Goal: Information Seeking & Learning: Learn about a topic

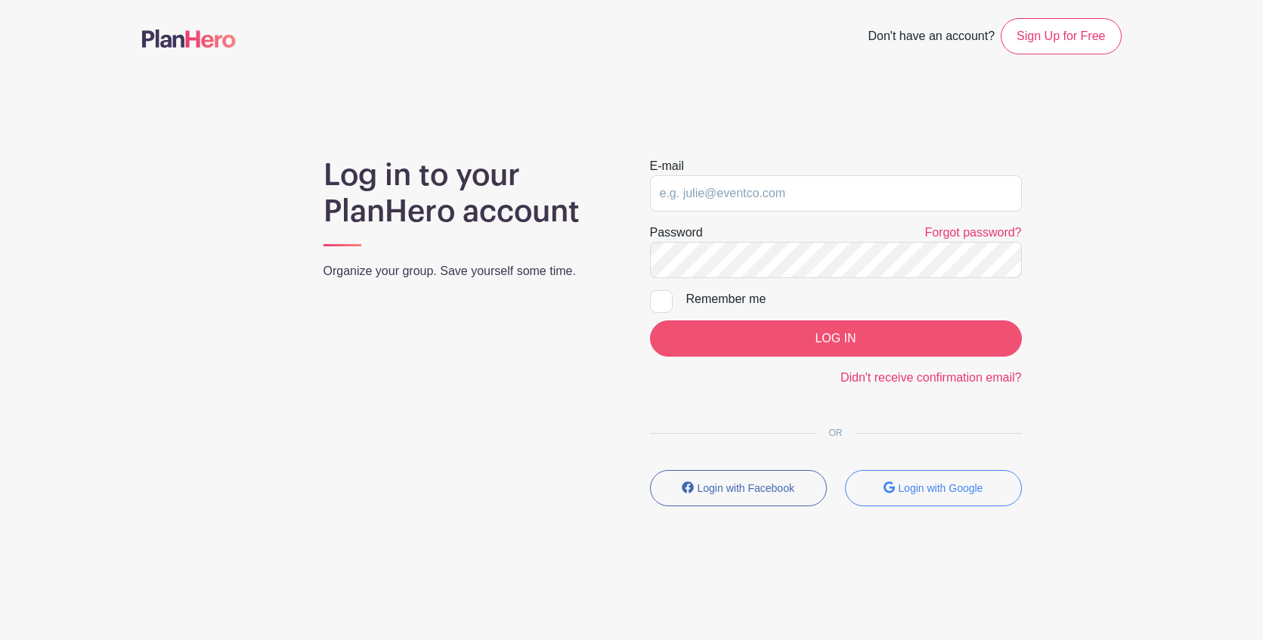
type input "[PERSON_NAME][EMAIL_ADDRESS][DOMAIN_NAME]"
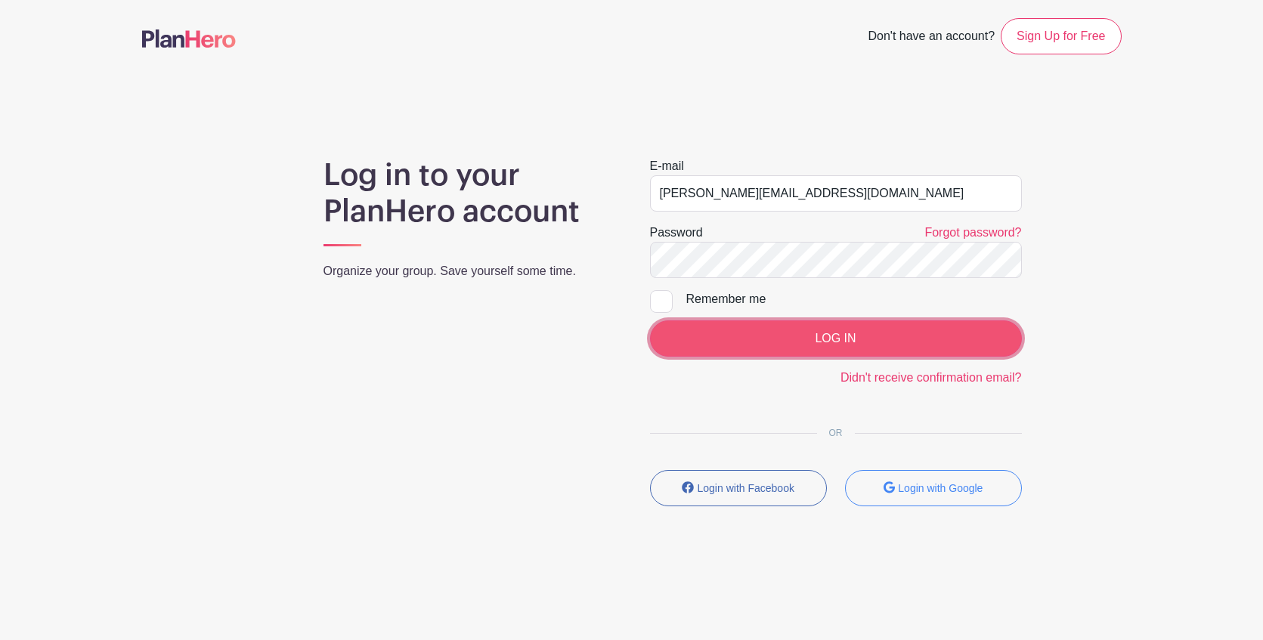
click at [833, 322] on input "LOG IN" at bounding box center [836, 338] width 372 height 36
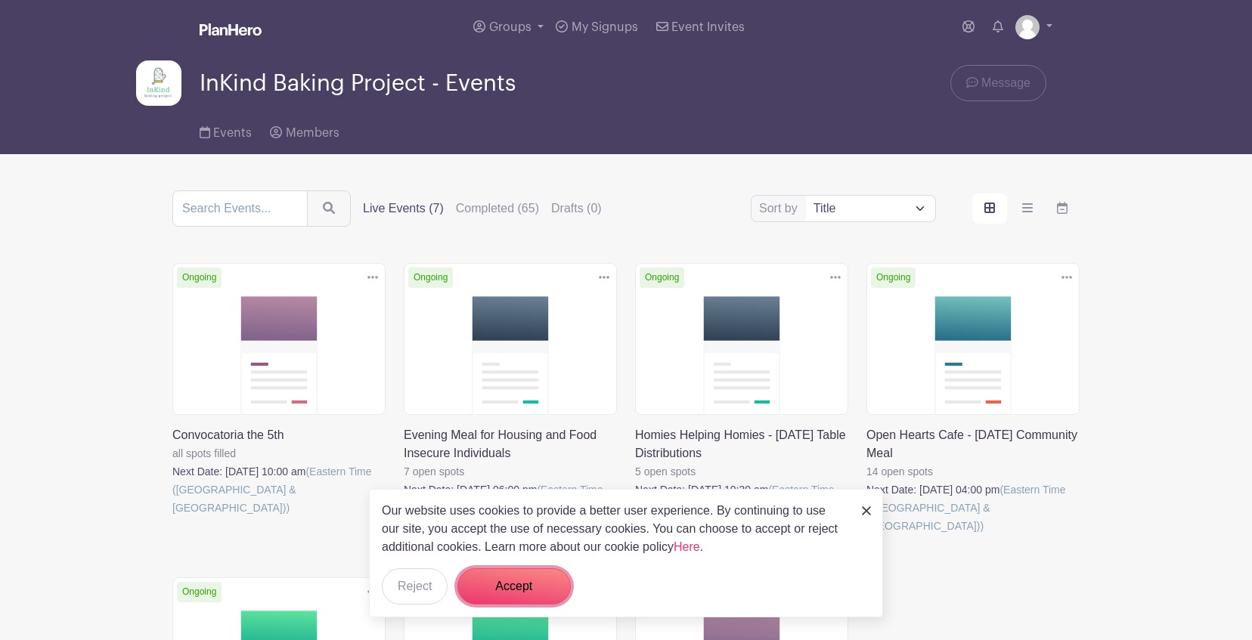
click at [536, 572] on button "Accept" at bounding box center [513, 586] width 113 height 36
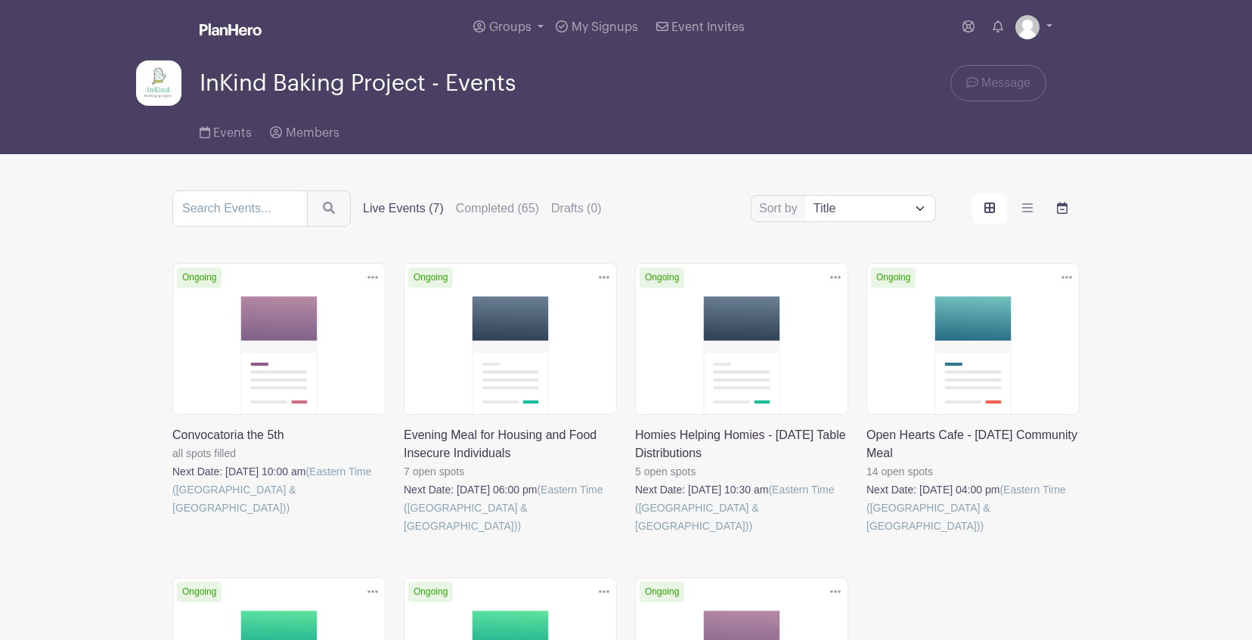
drag, startPoint x: 1061, startPoint y: 209, endPoint x: 997, endPoint y: 333, distance: 139.6
click at [1061, 210] on icon "order and view" at bounding box center [1062, 208] width 11 height 12
click at [0, 0] on input "order and view" at bounding box center [0, 0] width 0 height 0
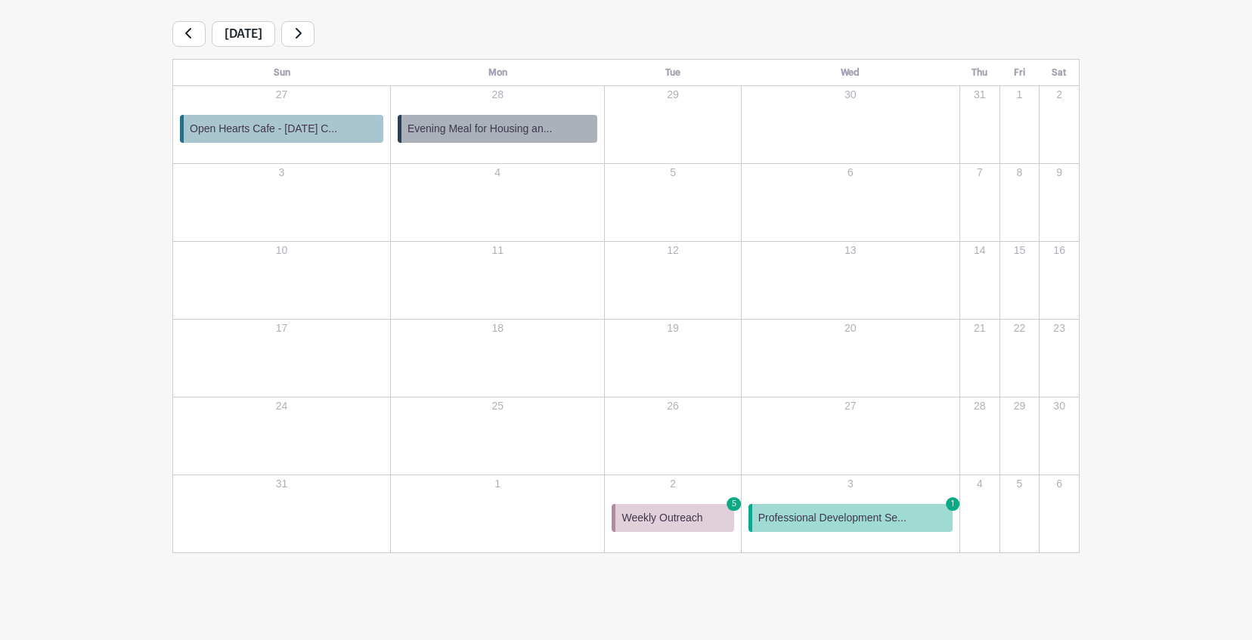
scroll to position [247, 0]
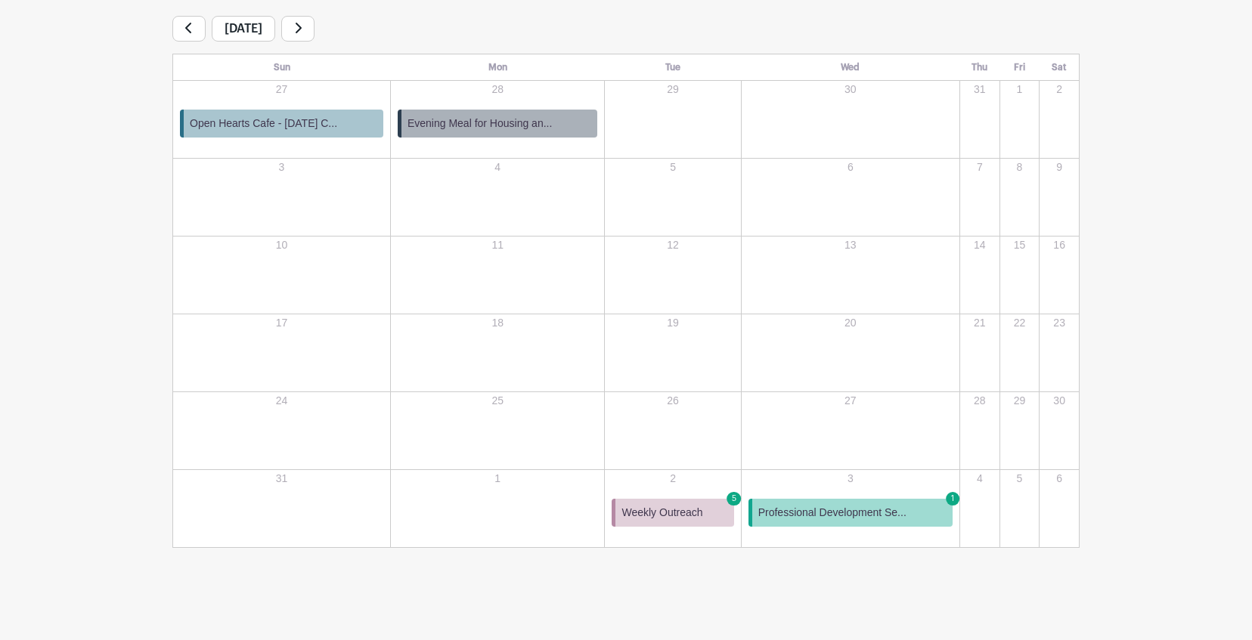
click at [314, 19] on link at bounding box center [297, 29] width 33 height 26
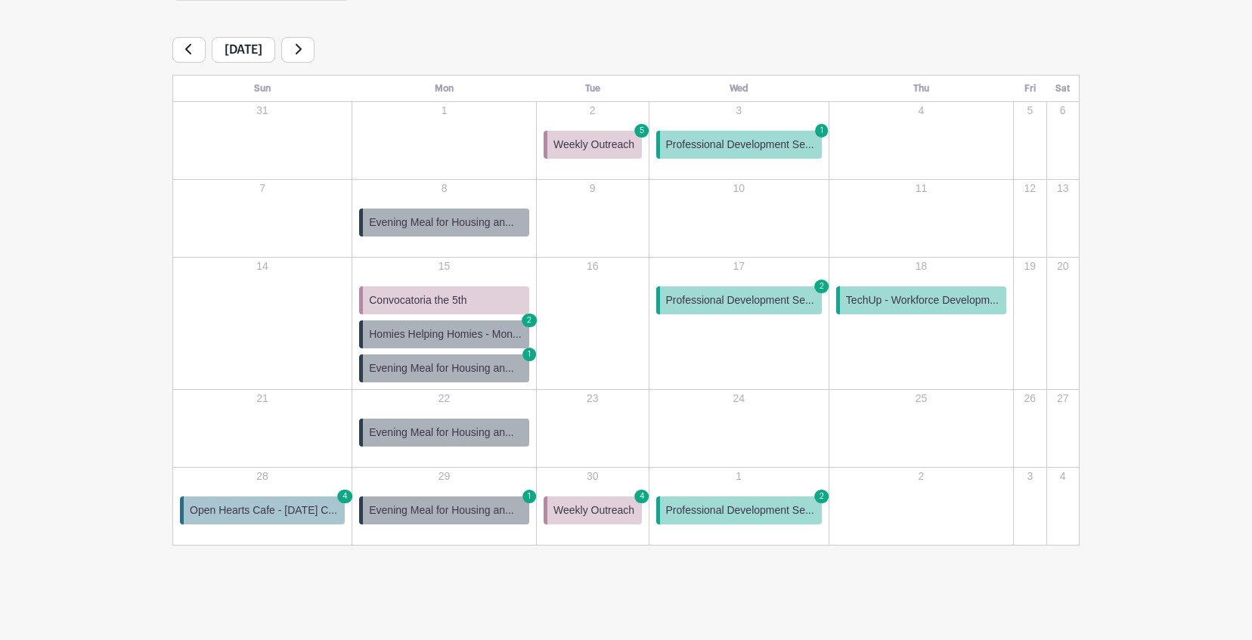
click at [776, 146] on span "Professional Development Se..." at bounding box center [740, 145] width 148 height 16
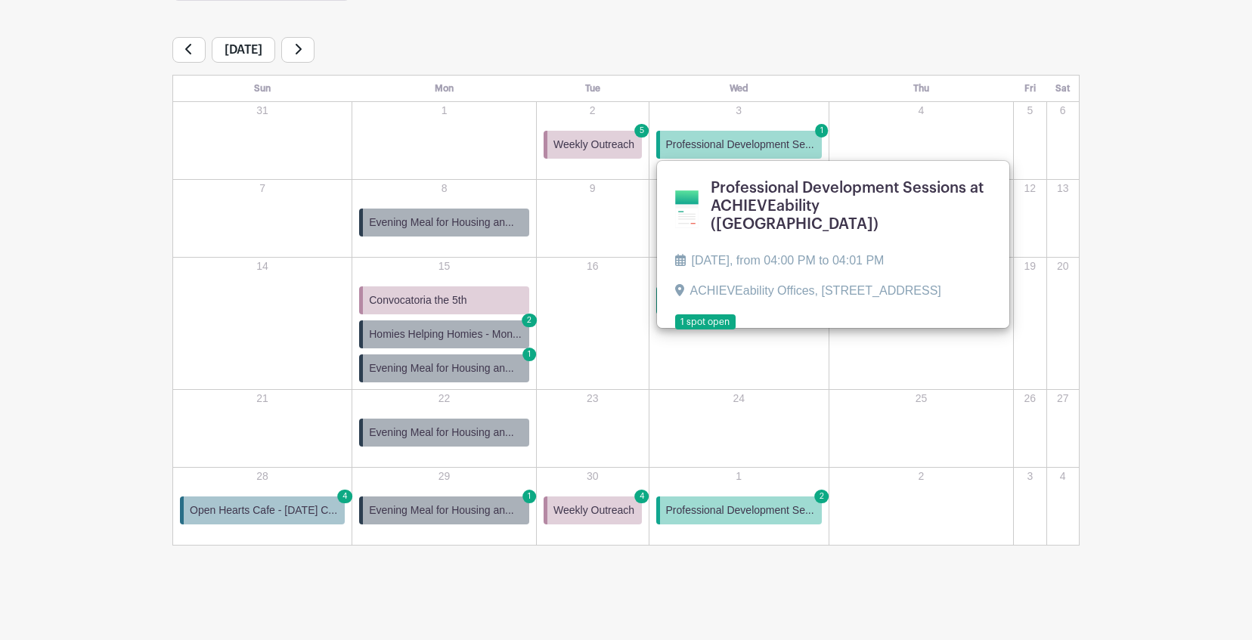
click at [675, 330] on link at bounding box center [675, 330] width 0 height 0
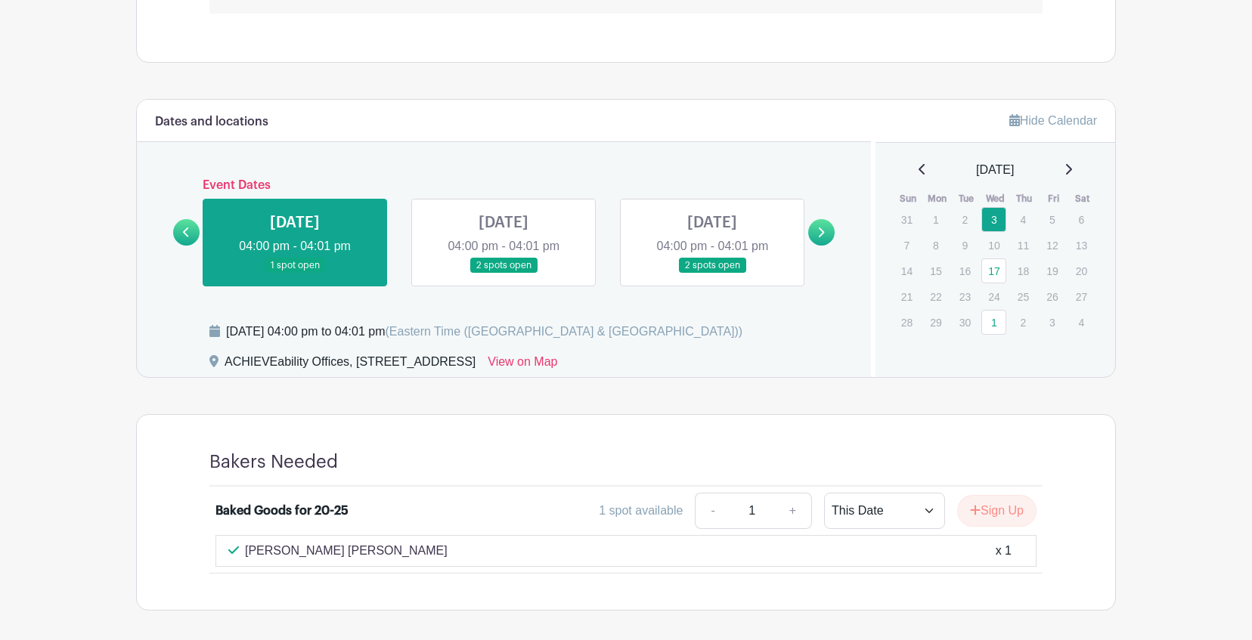
scroll to position [853, 0]
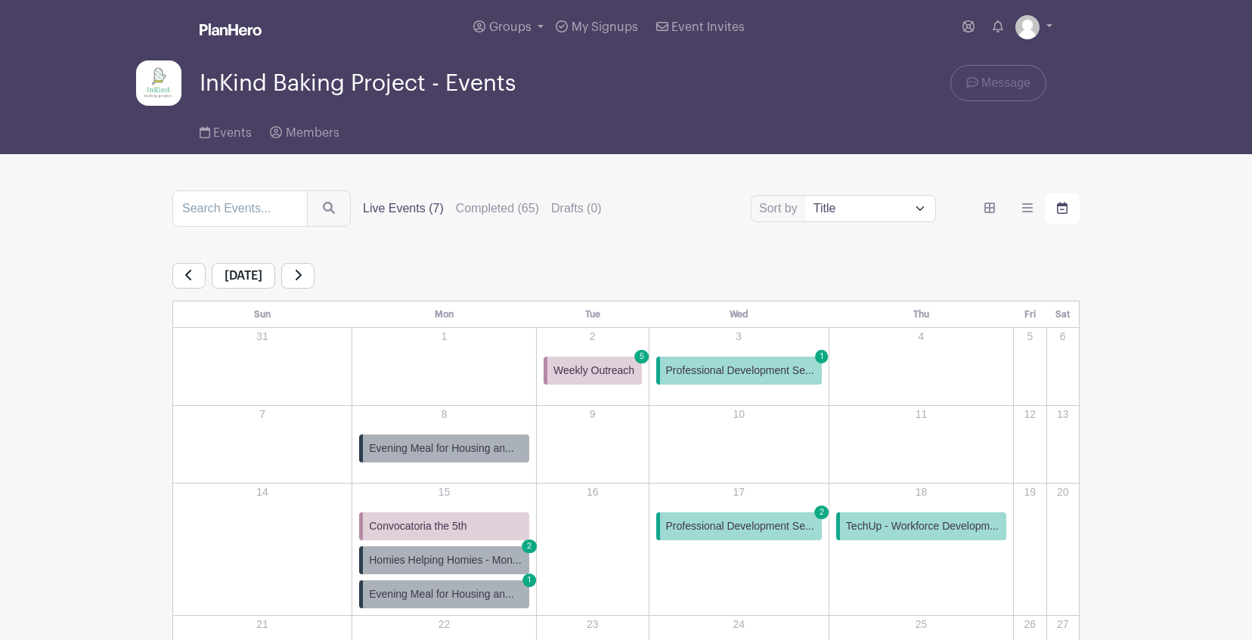
click at [452, 445] on span "Evening Meal for Housing an..." at bounding box center [441, 449] width 144 height 16
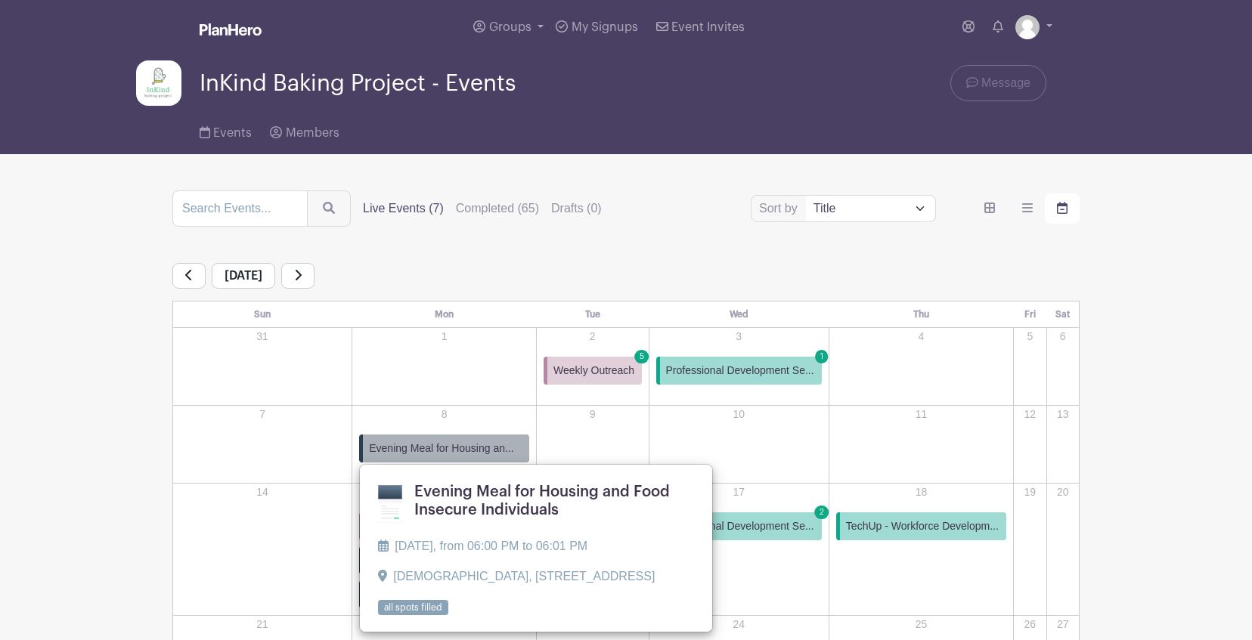
click at [378, 616] on link at bounding box center [378, 616] width 0 height 0
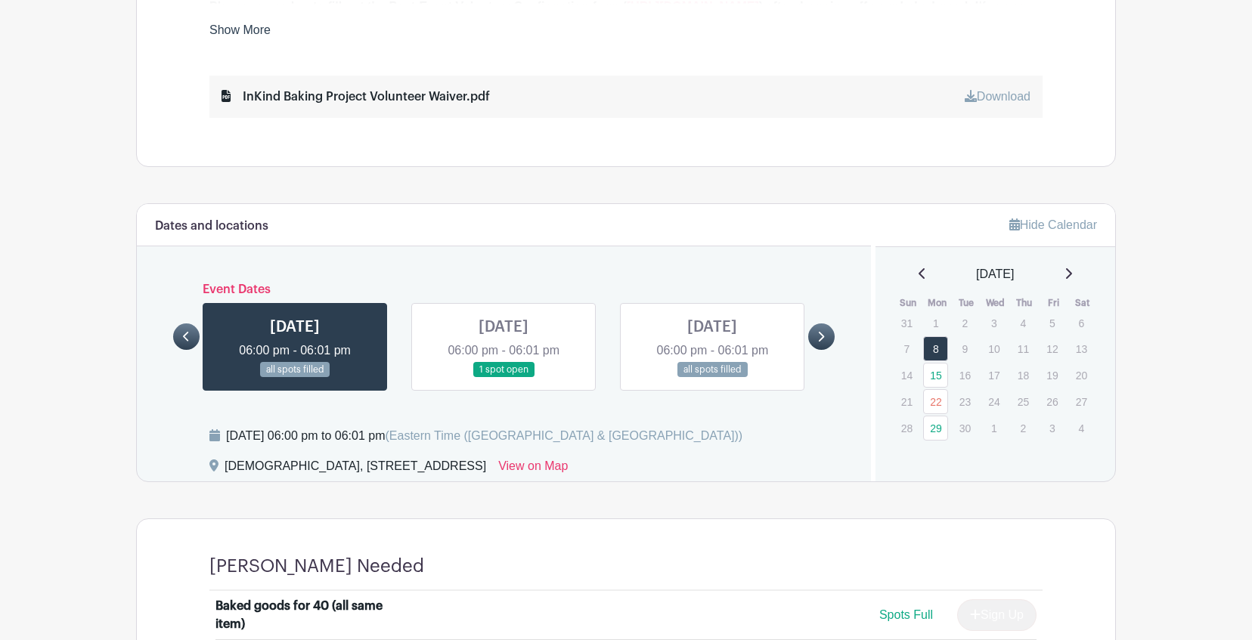
scroll to position [222, 0]
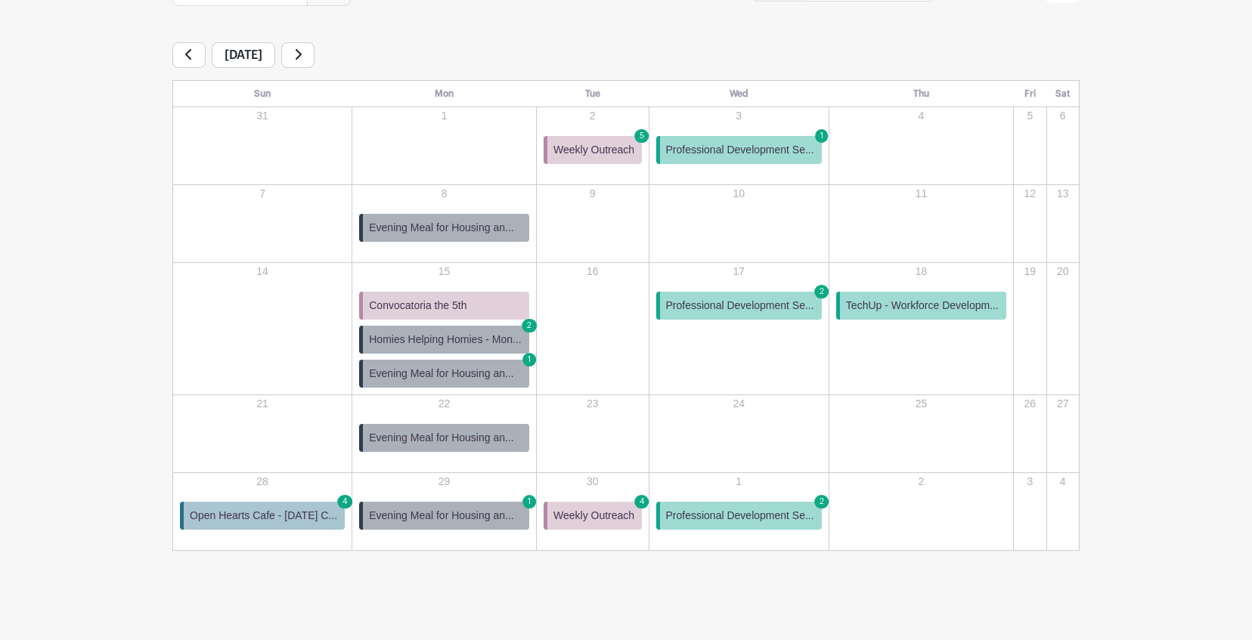
scroll to position [227, 0]
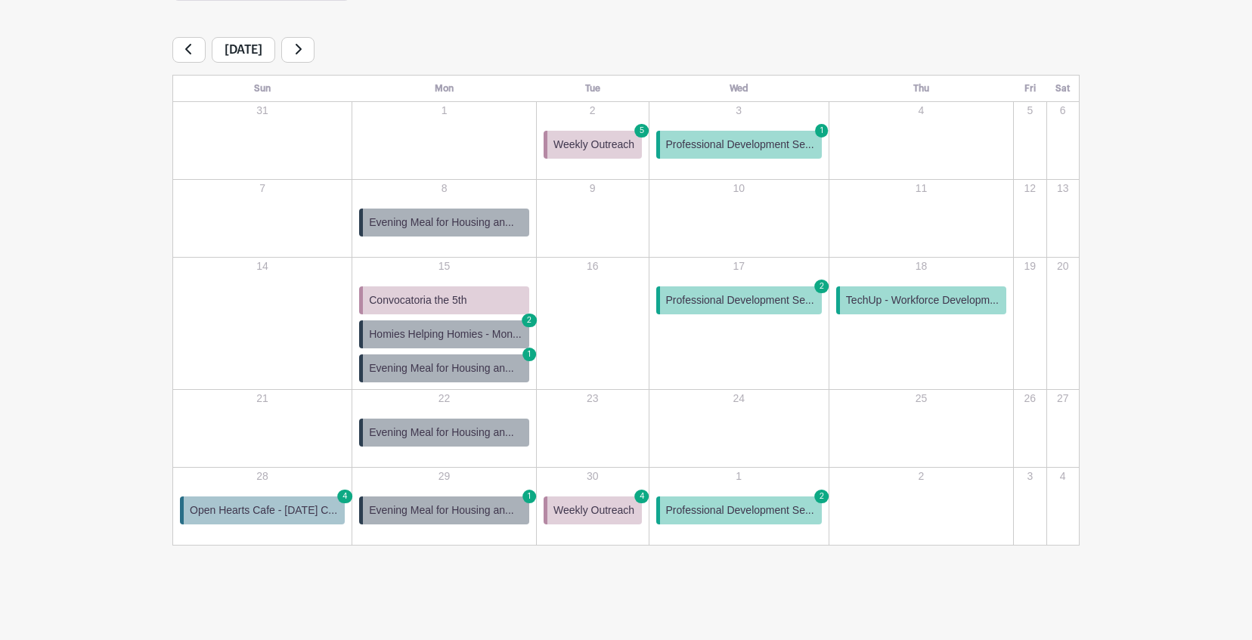
click at [271, 513] on span "Open Hearts Cafe - Sunday C..." at bounding box center [263, 511] width 147 height 16
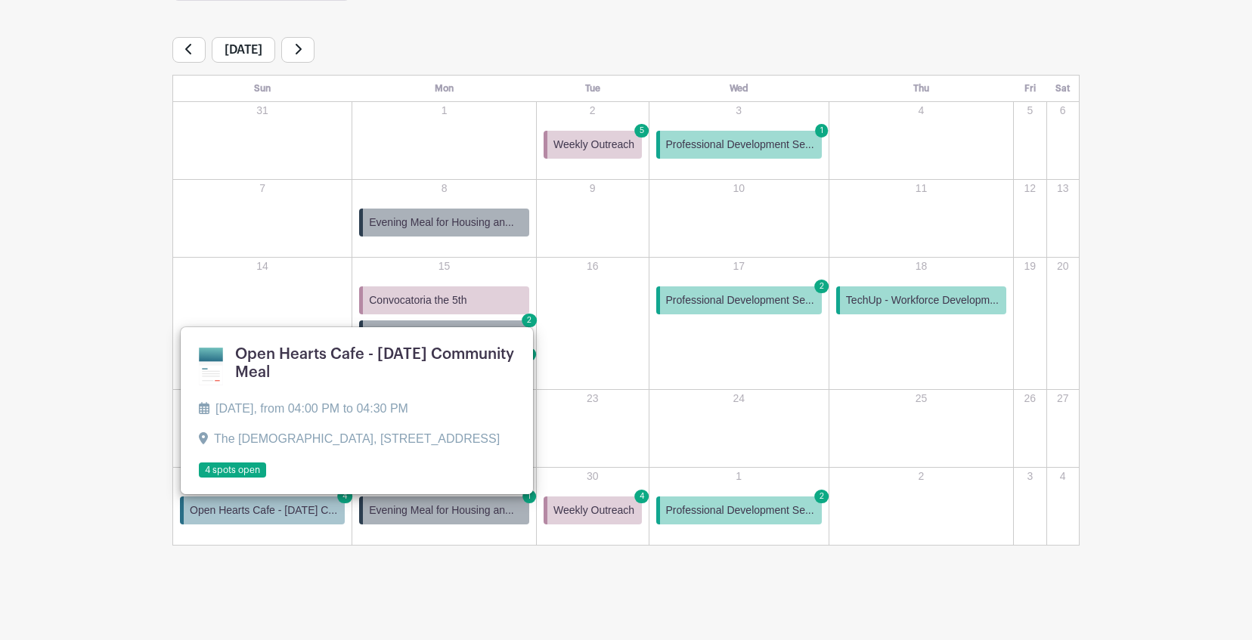
click at [199, 478] on link at bounding box center [199, 478] width 0 height 0
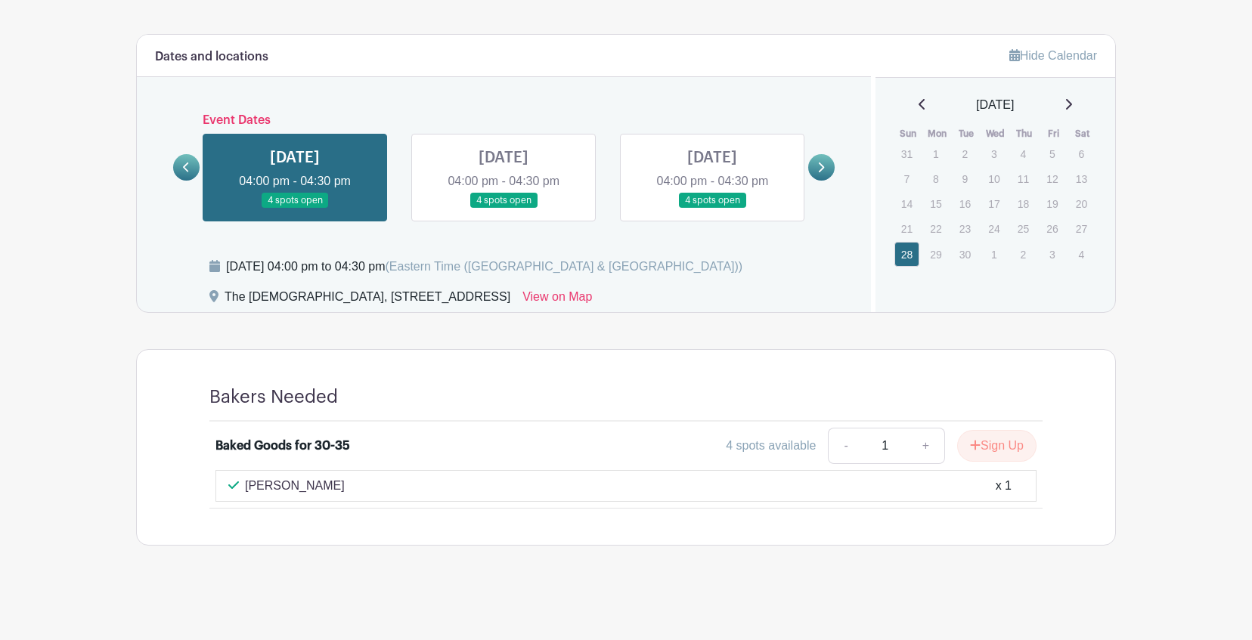
scroll to position [882, 0]
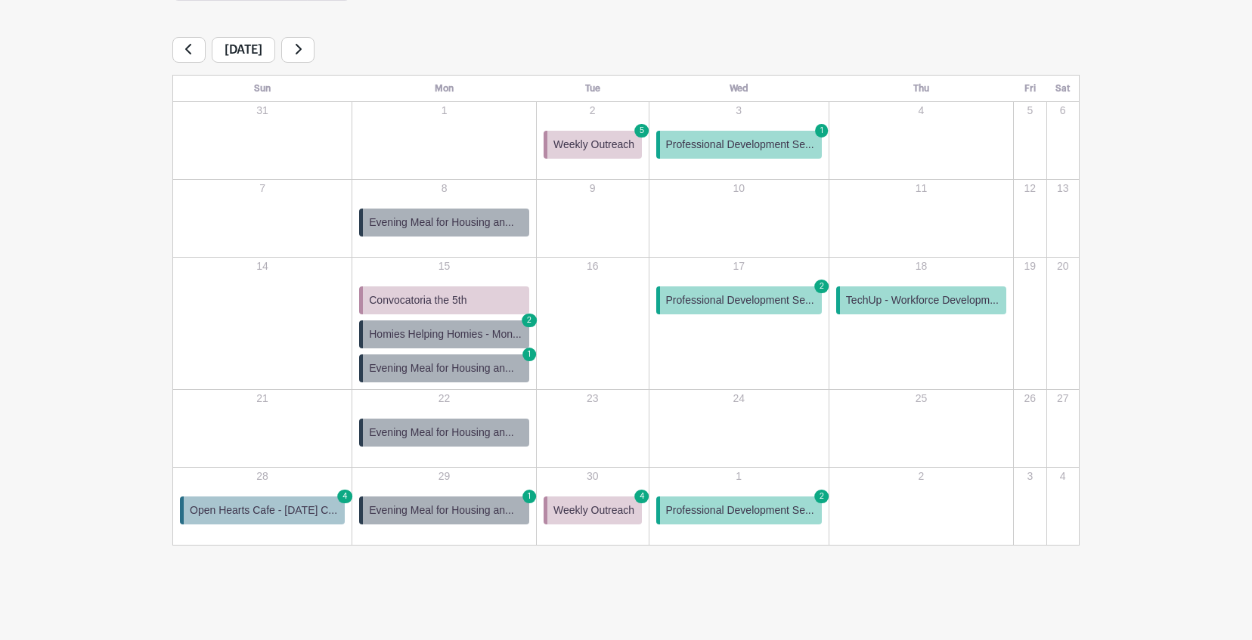
click at [482, 432] on span "Evening Meal for Housing an..." at bounding box center [441, 433] width 144 height 16
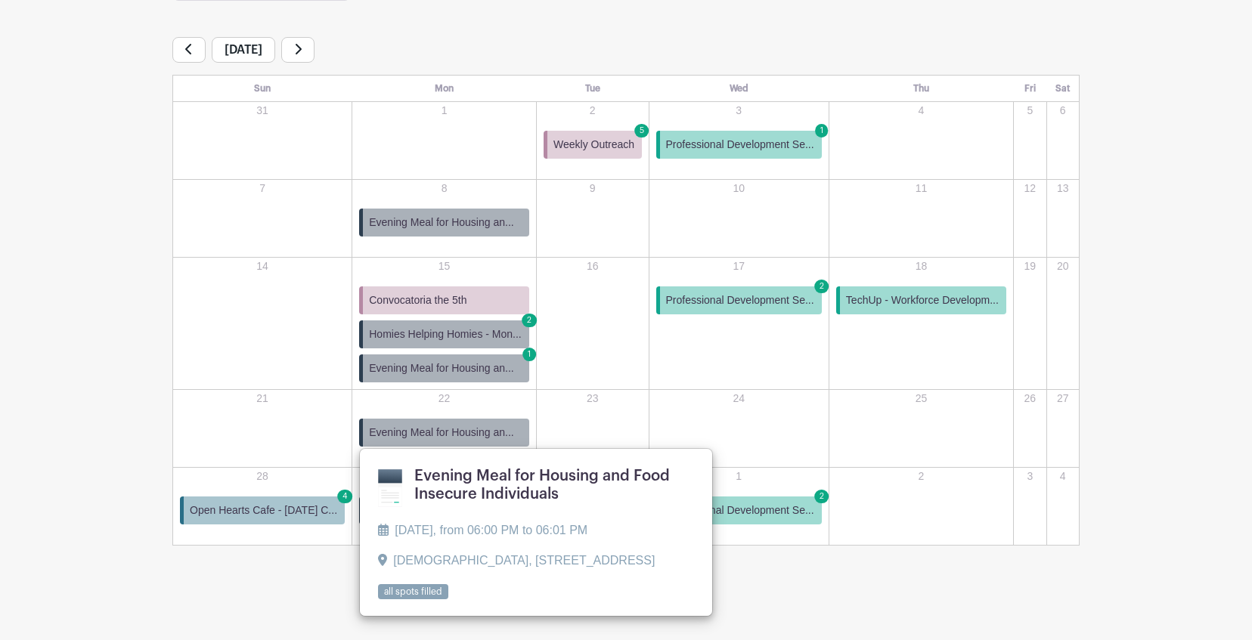
click at [378, 600] on link at bounding box center [378, 600] width 0 height 0
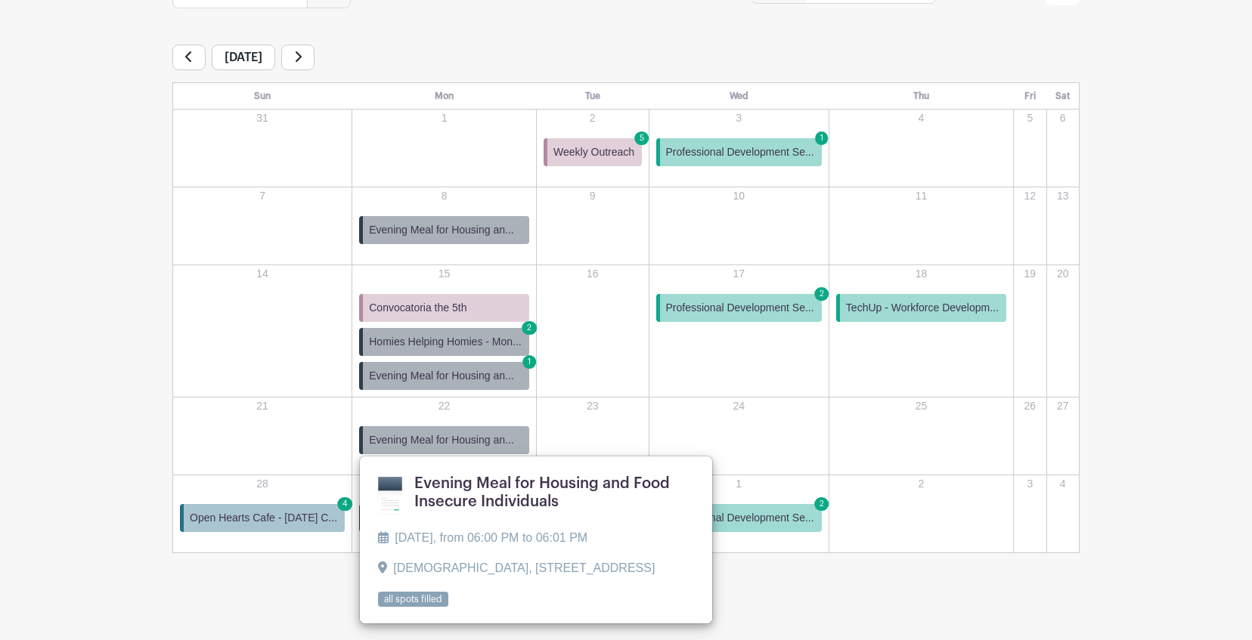
scroll to position [227, 0]
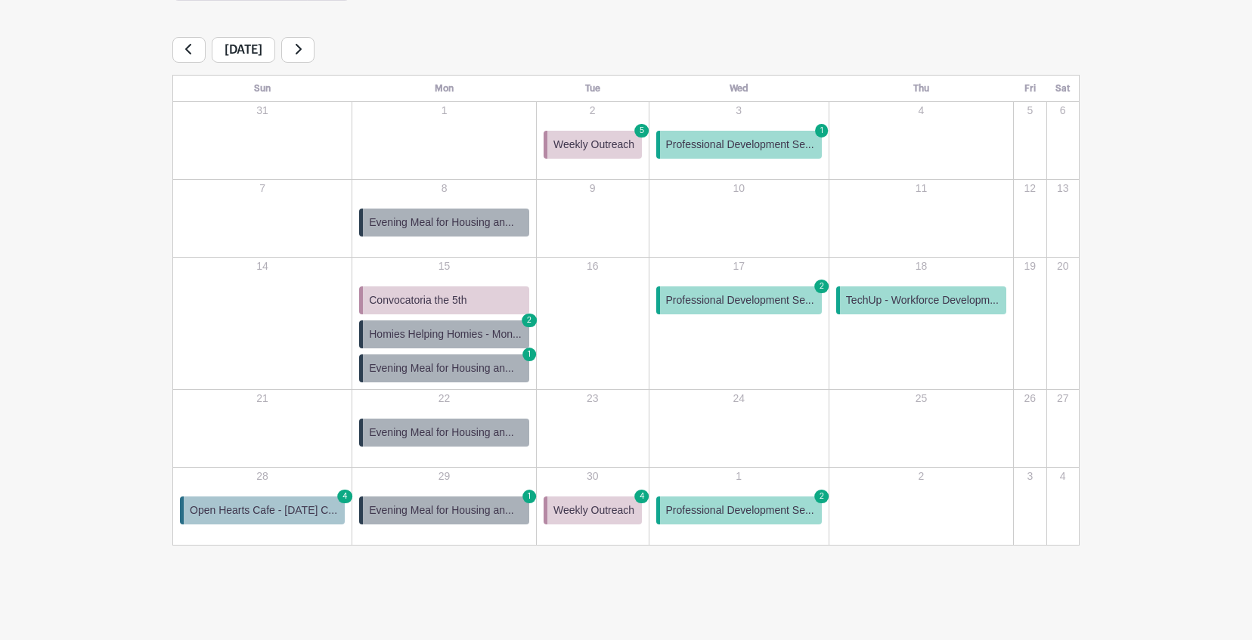
click at [306, 509] on span "Open Hearts Cafe - Sunday C..." at bounding box center [263, 511] width 147 height 16
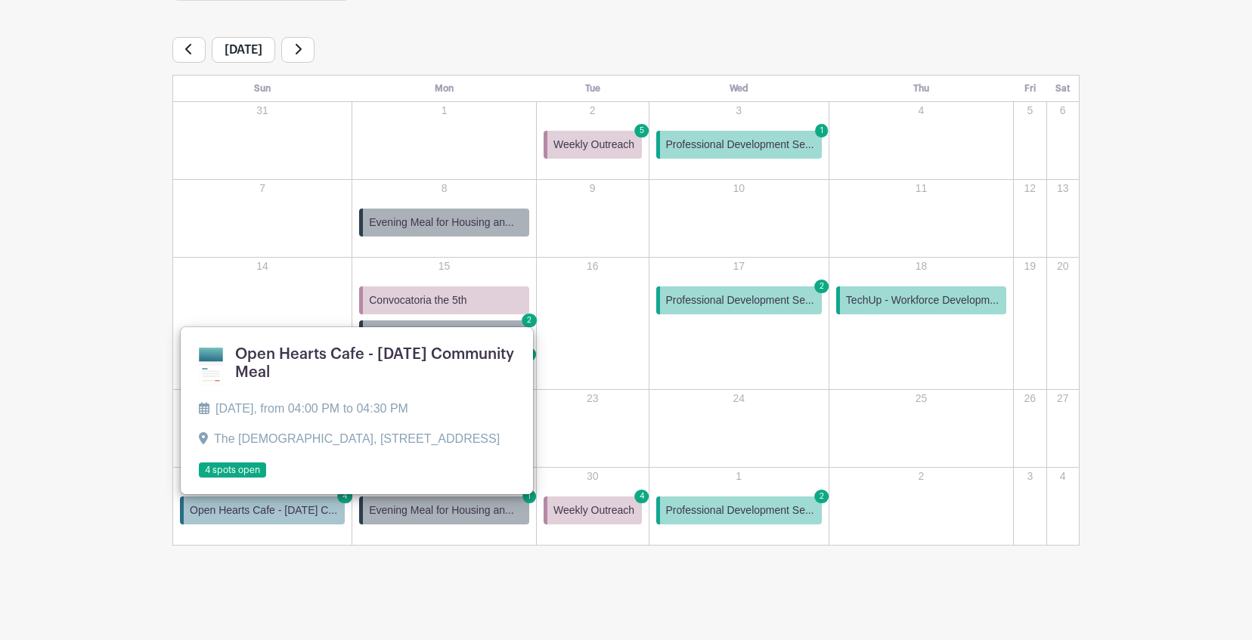
click at [199, 478] on link at bounding box center [199, 478] width 0 height 0
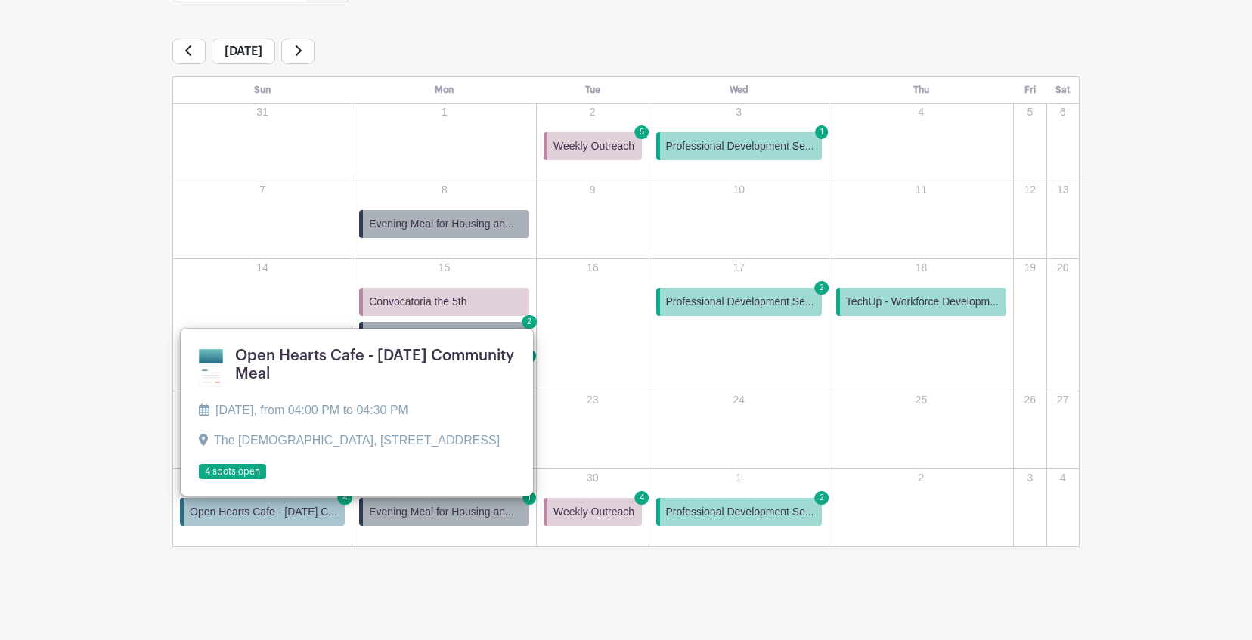
scroll to position [227, 0]
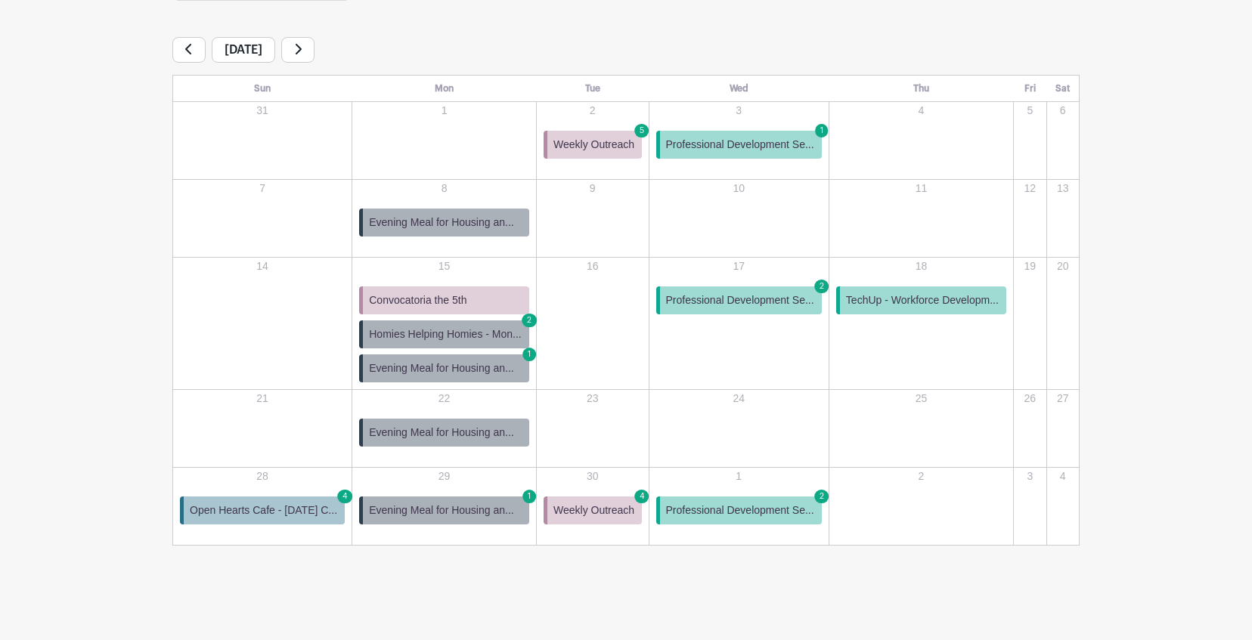
click at [605, 152] on span "Weekly Outreach" at bounding box center [593, 145] width 81 height 16
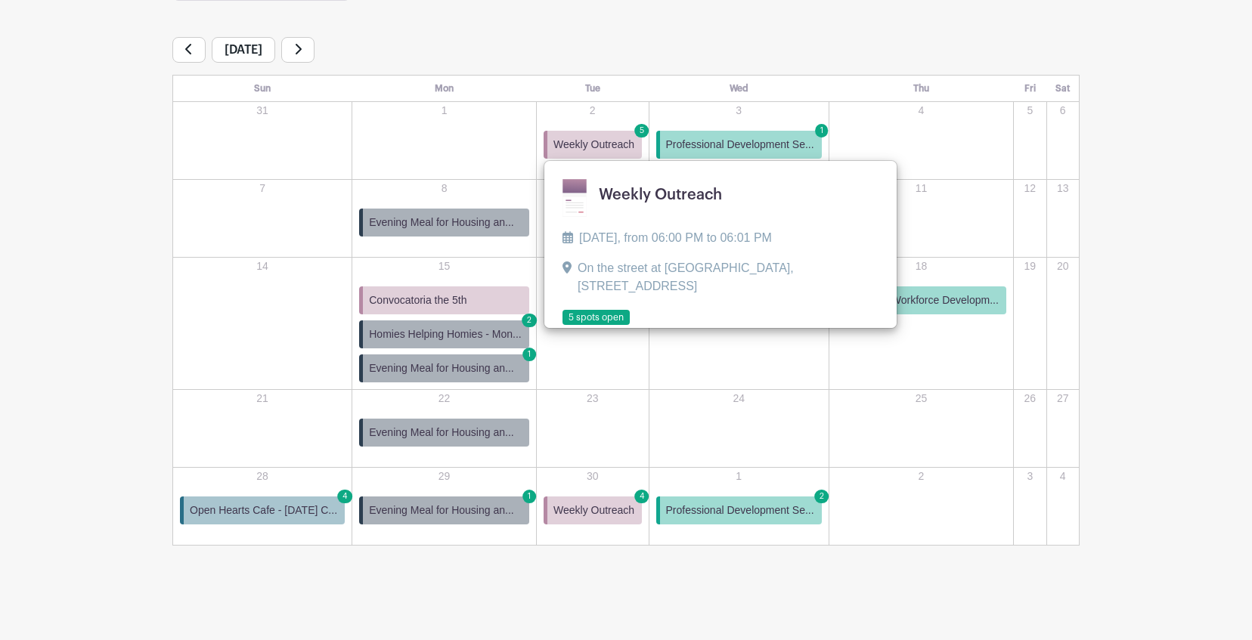
click at [562, 326] on link at bounding box center [562, 326] width 0 height 0
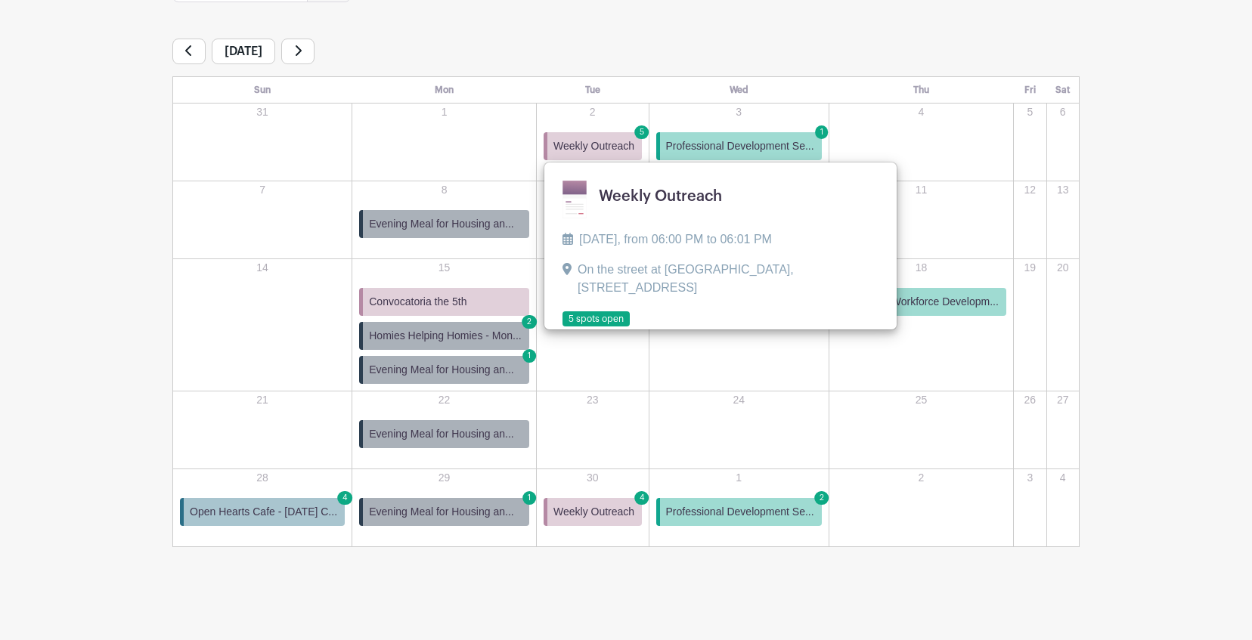
scroll to position [227, 0]
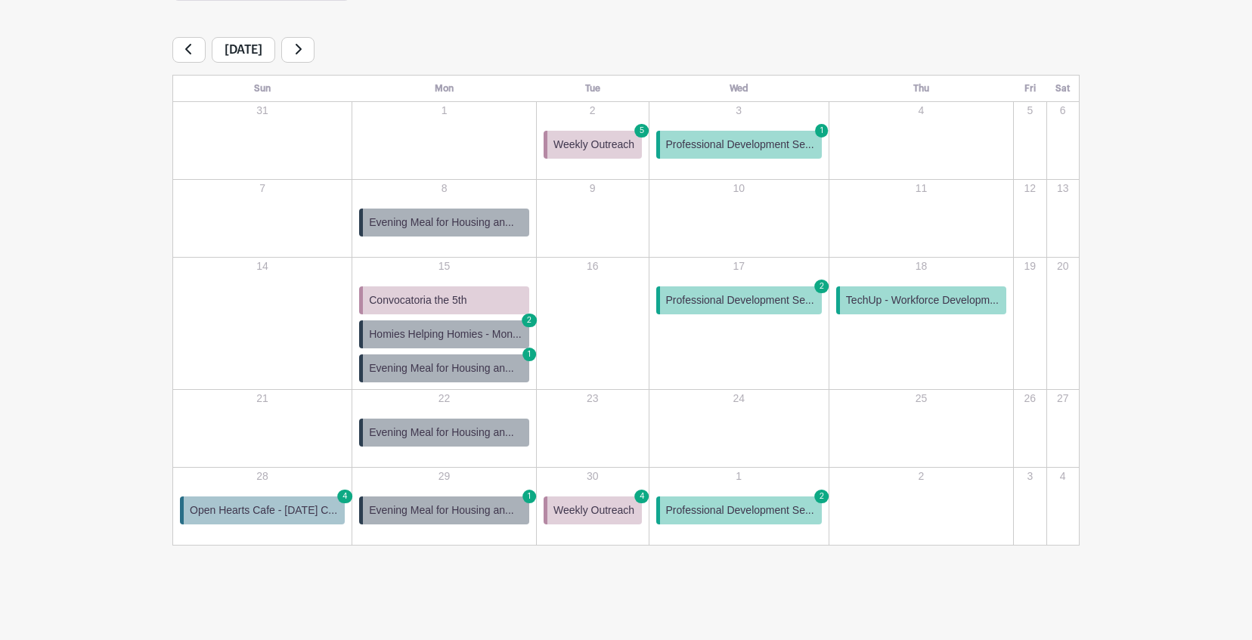
click at [705, 133] on link "Professional Development Se... 1" at bounding box center [739, 145] width 166 height 28
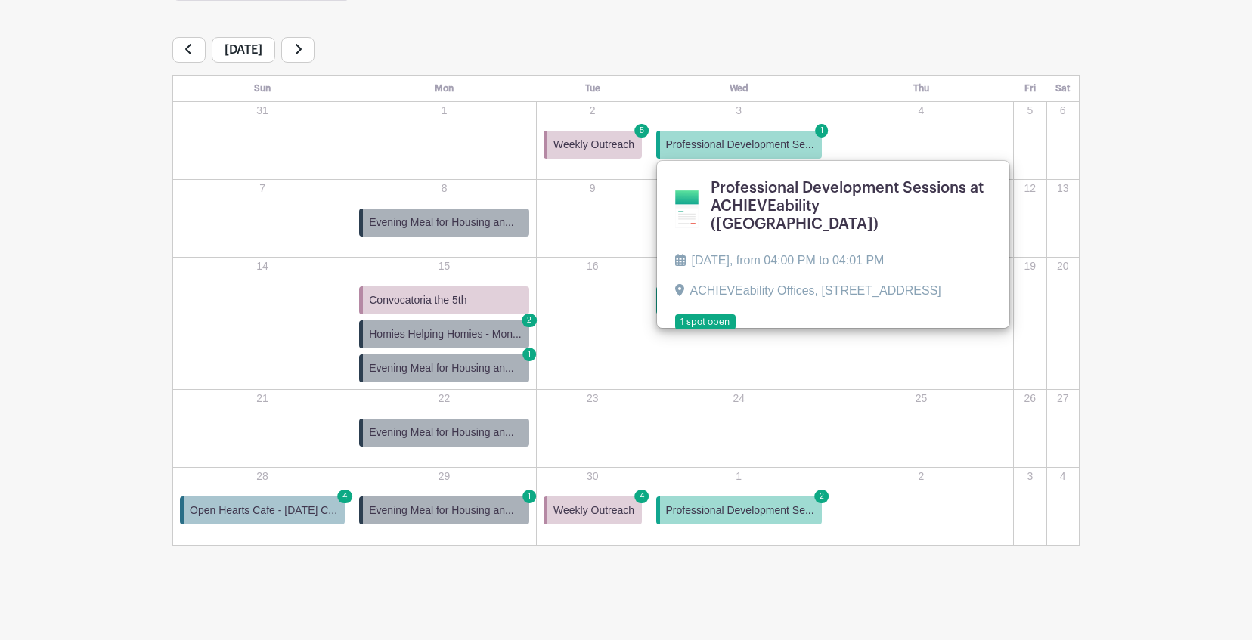
click at [675, 330] on link at bounding box center [675, 330] width 0 height 0
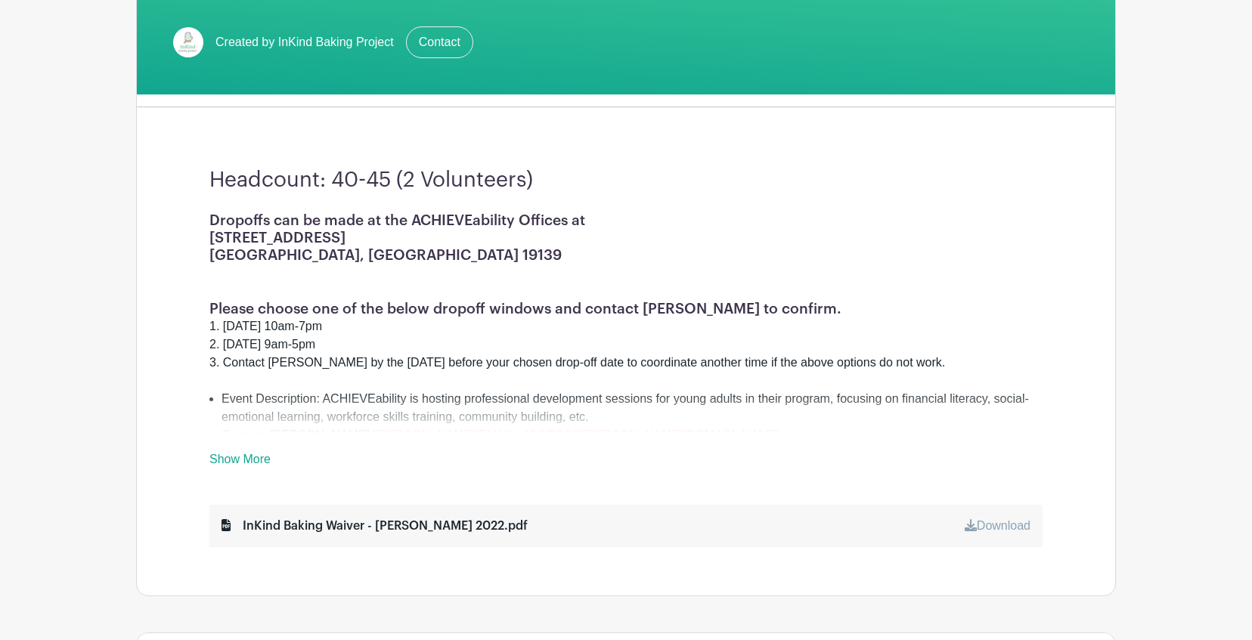
scroll to position [170, 0]
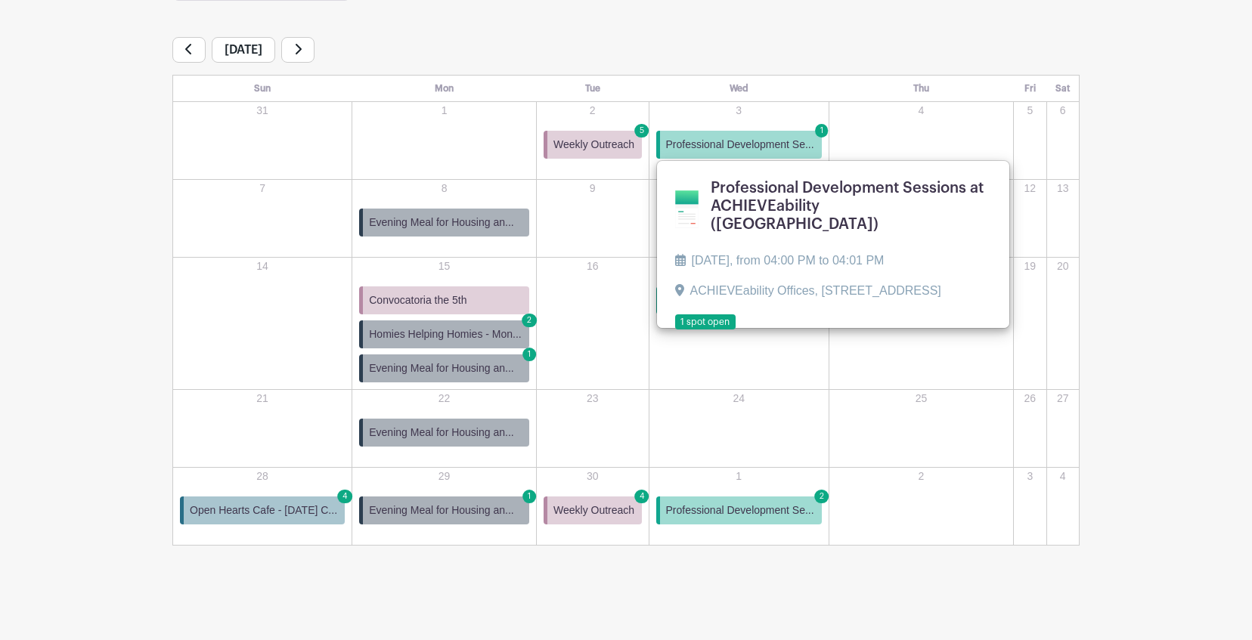
scroll to position [227, 0]
